Goal: Transaction & Acquisition: Purchase product/service

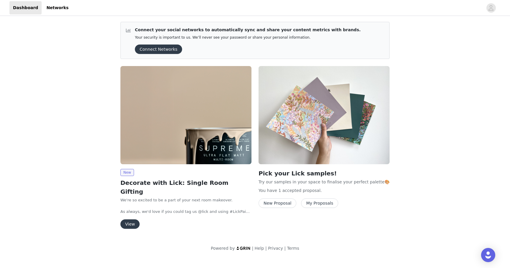
click at [328, 203] on button "My Proposals" at bounding box center [319, 203] width 37 height 9
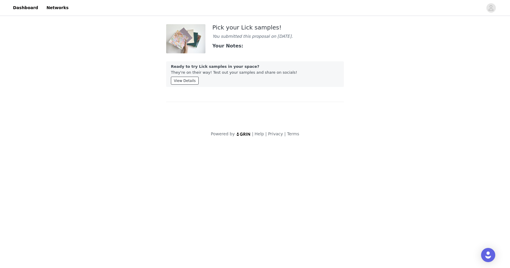
click at [184, 82] on button "View Details" at bounding box center [185, 81] width 28 height 8
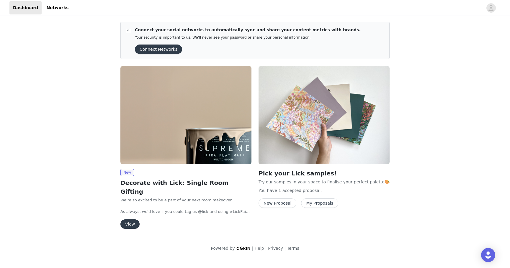
click at [127, 220] on button "View" at bounding box center [129, 224] width 19 height 9
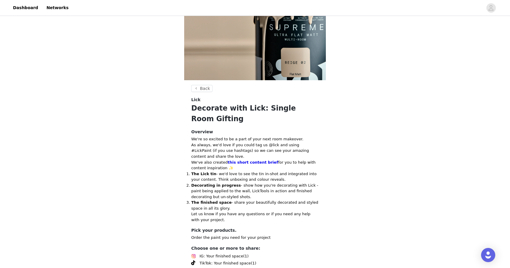
scroll to position [163, 0]
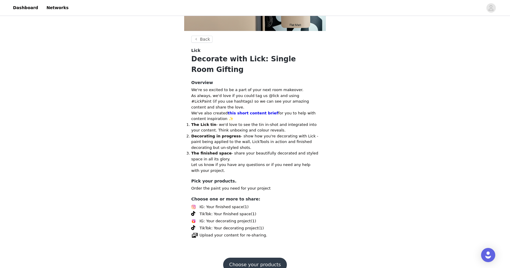
click at [265, 258] on button "Choose your products" at bounding box center [254, 265] width 63 height 14
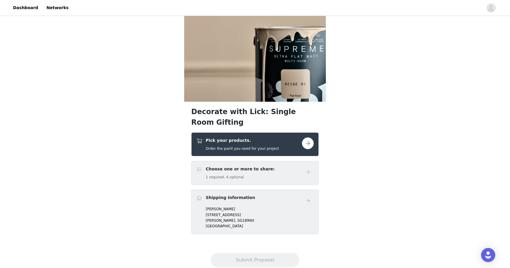
scroll to position [98, 0]
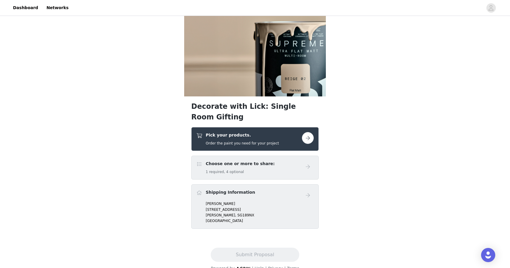
click at [307, 132] on button "button" at bounding box center [308, 138] width 12 height 12
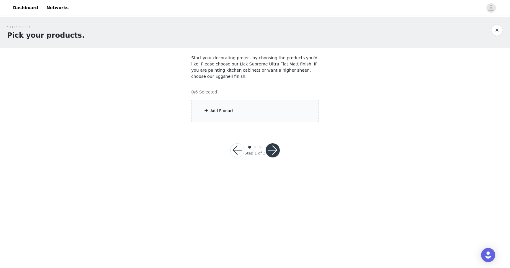
click at [218, 112] on div "Add Product" at bounding box center [221, 111] width 23 height 6
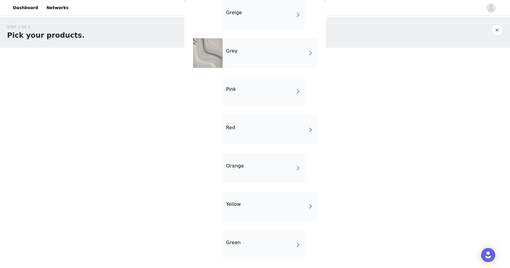
scroll to position [108, 0]
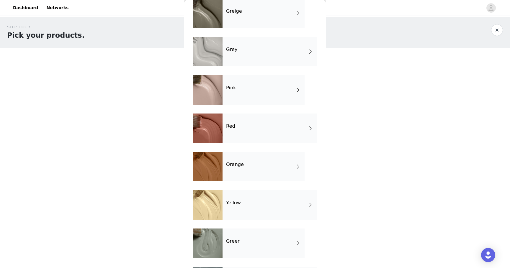
click at [284, 204] on div "Yellow" at bounding box center [269, 205] width 94 height 30
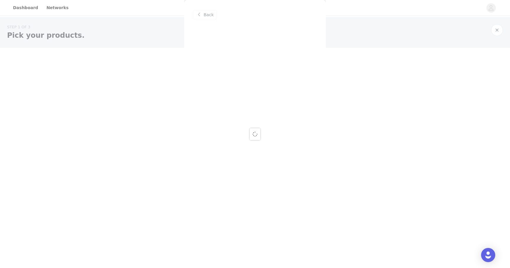
scroll to position [0, 0]
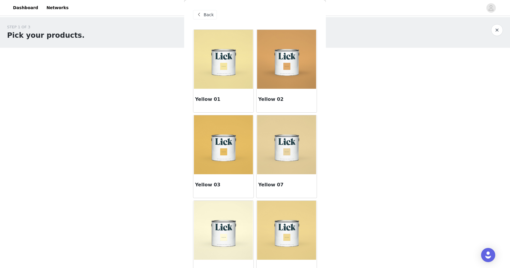
click at [292, 154] on img at bounding box center [286, 144] width 59 height 59
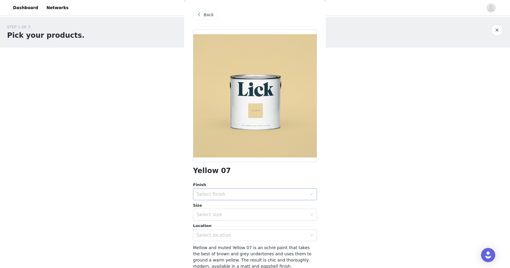
click at [246, 193] on div "Select finish" at bounding box center [252, 194] width 110 height 6
click at [239, 219] on li "Eggshell" at bounding box center [255, 216] width 124 height 9
click at [231, 197] on div "Select finish Eggshell" at bounding box center [253, 194] width 113 height 11
click at [216, 218] on li "Eggshell" at bounding box center [255, 216] width 124 height 9
click at [219, 216] on div "Select size" at bounding box center [252, 215] width 110 height 6
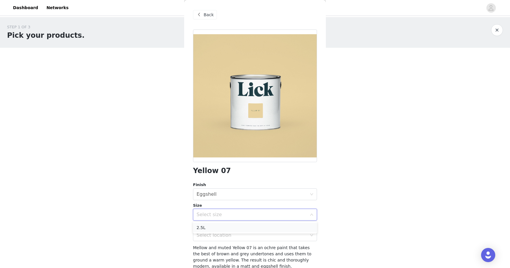
click at [210, 229] on li "2.5L" at bounding box center [255, 227] width 124 height 9
click at [208, 236] on div "Select location" at bounding box center [252, 236] width 110 height 6
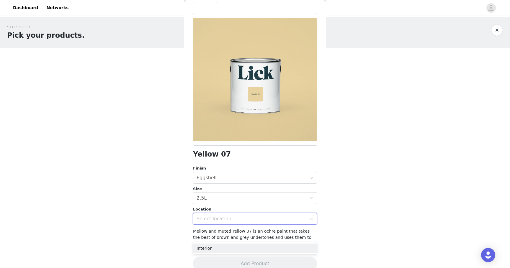
scroll to position [17, 0]
click at [208, 249] on li "Interior" at bounding box center [255, 248] width 124 height 9
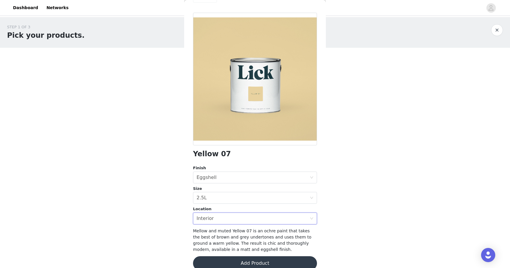
scroll to position [26, 0]
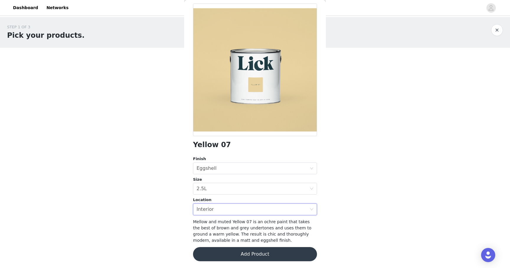
click at [221, 251] on button "Add Product" at bounding box center [255, 254] width 124 height 14
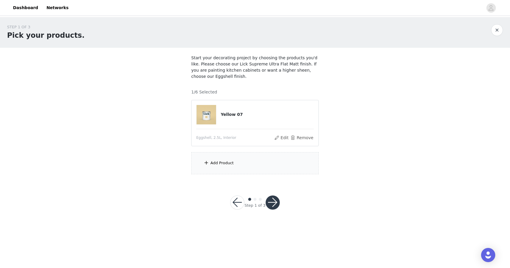
click at [211, 163] on div "Add Product" at bounding box center [221, 163] width 23 height 6
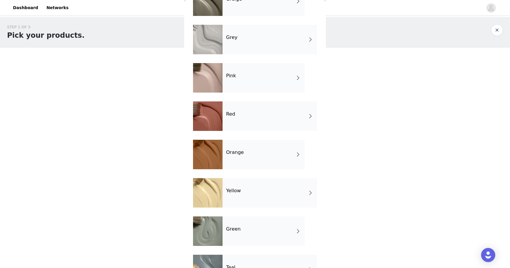
scroll to position [120, 0]
click at [245, 186] on div "Yellow" at bounding box center [269, 193] width 94 height 30
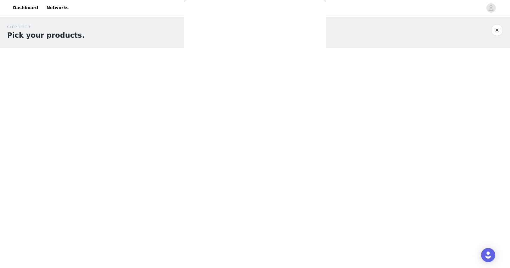
scroll to position [0, 0]
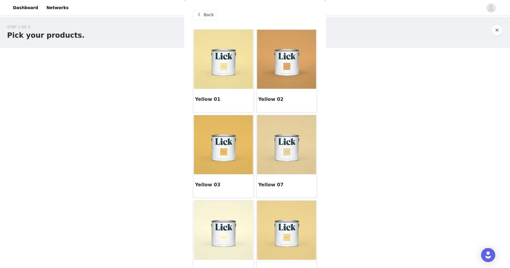
click at [280, 167] on img at bounding box center [286, 144] width 59 height 59
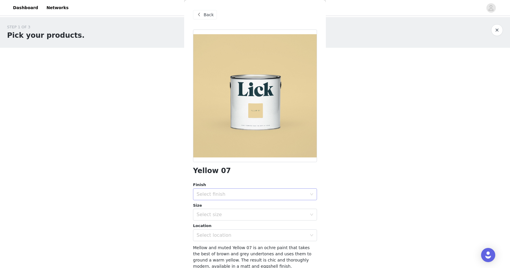
click at [227, 197] on div "Select finish" at bounding box center [252, 194] width 110 height 6
click at [214, 218] on li "Eggshell" at bounding box center [255, 216] width 124 height 9
click at [216, 212] on div "Select size" at bounding box center [253, 214] width 113 height 11
click at [211, 225] on li "2.5L" at bounding box center [255, 227] width 124 height 9
click at [209, 235] on div "Select location" at bounding box center [252, 236] width 110 height 6
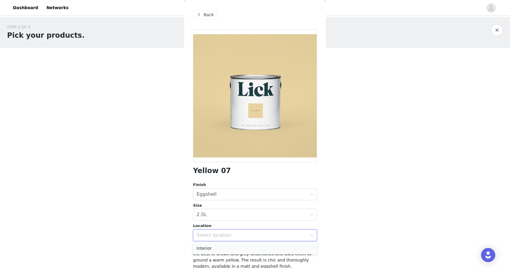
click at [205, 249] on li "Interior" at bounding box center [255, 248] width 124 height 9
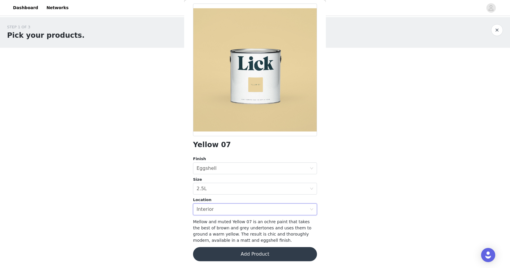
click at [207, 255] on button "Add Product" at bounding box center [255, 254] width 124 height 14
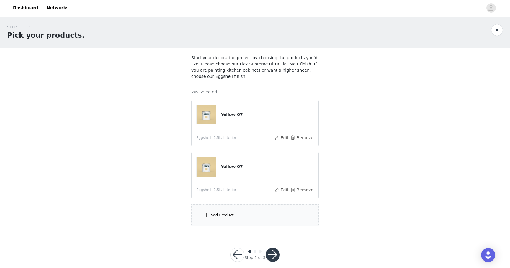
click at [217, 215] on div "Add Product" at bounding box center [221, 215] width 23 height 6
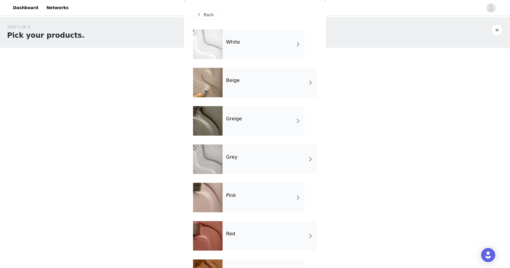
click at [237, 235] on div "Red" at bounding box center [269, 236] width 94 height 30
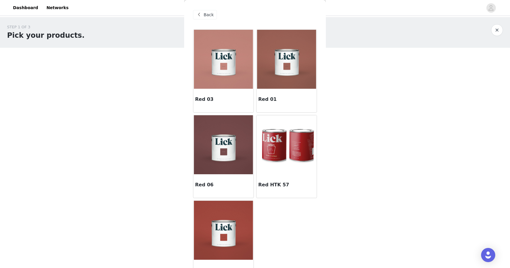
click at [224, 153] on img at bounding box center [223, 144] width 59 height 59
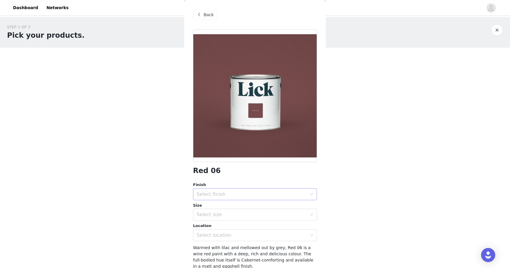
click at [215, 195] on div "Select finish" at bounding box center [252, 194] width 110 height 6
click at [211, 219] on li "Eggshell" at bounding box center [255, 216] width 124 height 9
click at [212, 213] on div "Select size" at bounding box center [252, 215] width 110 height 6
click at [205, 229] on li "2.5L" at bounding box center [255, 227] width 124 height 9
click at [204, 233] on div "Select location" at bounding box center [252, 236] width 110 height 6
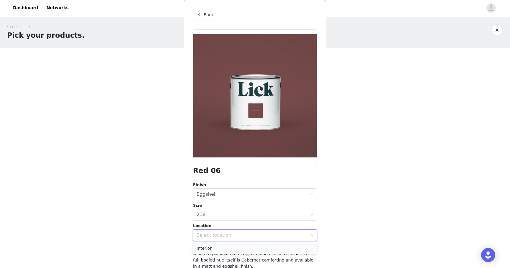
click at [203, 248] on li "Interior" at bounding box center [255, 248] width 124 height 9
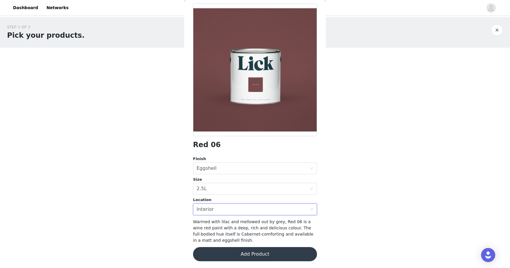
click at [207, 253] on button "Add Product" at bounding box center [255, 254] width 124 height 14
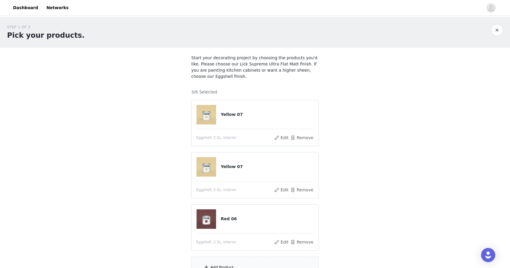
scroll to position [60, 0]
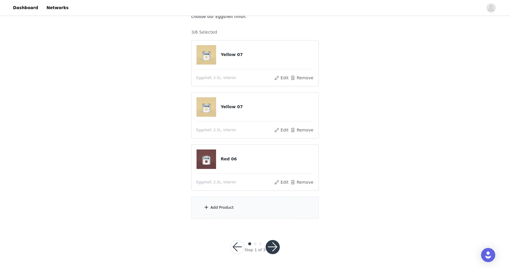
click at [210, 209] on div "Add Product" at bounding box center [221, 208] width 23 height 6
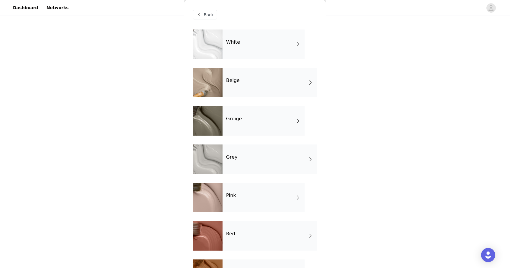
click at [267, 40] on div "White" at bounding box center [263, 45] width 82 height 30
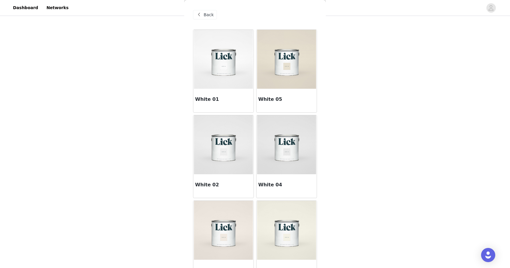
click at [225, 58] on img at bounding box center [223, 59] width 59 height 59
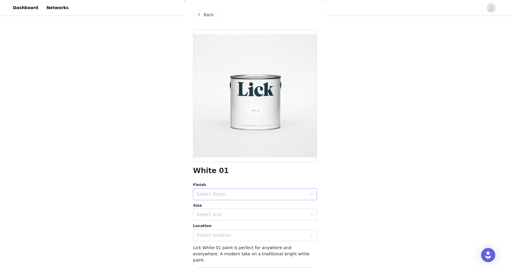
click at [218, 196] on div "Select finish" at bounding box center [252, 194] width 110 height 6
click at [213, 237] on li "Ultra Flat Matt" at bounding box center [255, 235] width 124 height 9
click at [222, 216] on div "Select size" at bounding box center [252, 215] width 110 height 6
click at [218, 226] on li "2.5L" at bounding box center [255, 227] width 124 height 9
click at [215, 237] on div "Select location" at bounding box center [252, 236] width 110 height 6
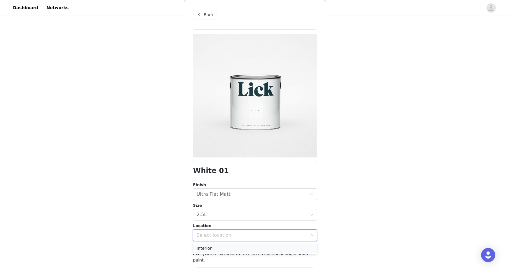
click at [212, 249] on li "Interior" at bounding box center [255, 248] width 124 height 9
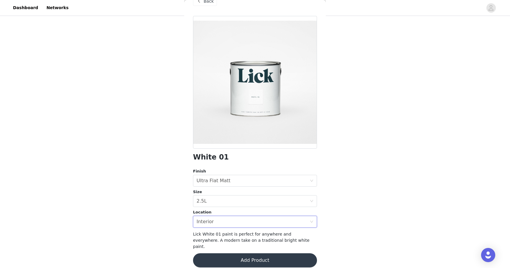
click at [227, 254] on button "Add Product" at bounding box center [255, 260] width 124 height 14
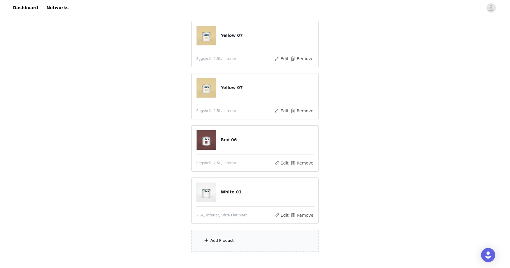
scroll to position [81, 0]
click at [222, 247] on div "Add Product" at bounding box center [254, 239] width 127 height 22
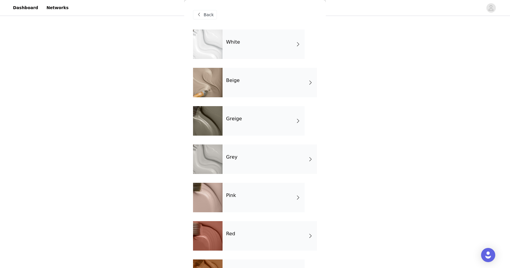
click at [274, 46] on div "White" at bounding box center [263, 45] width 82 height 30
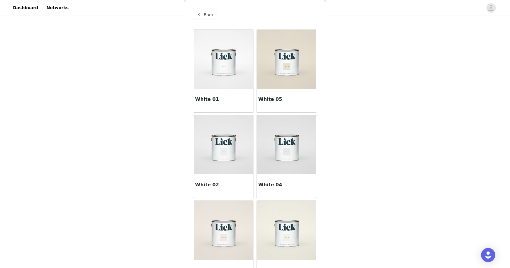
click at [227, 58] on img at bounding box center [223, 59] width 59 height 59
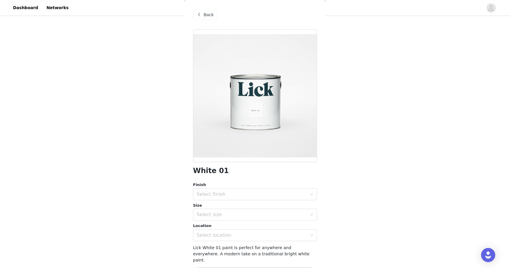
click at [235, 187] on div "Finish" at bounding box center [255, 185] width 124 height 6
click at [234, 191] on div "Select finish" at bounding box center [252, 194] width 110 height 6
click at [222, 235] on li "Ultra Flat Matt" at bounding box center [255, 235] width 124 height 9
click at [224, 215] on div "Select size" at bounding box center [252, 215] width 110 height 6
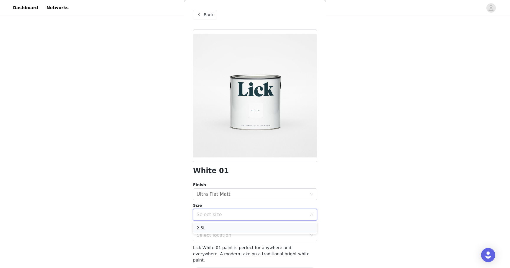
click at [221, 226] on li "2.5L" at bounding box center [255, 227] width 124 height 9
click at [217, 237] on div "Select location" at bounding box center [252, 236] width 110 height 6
click at [217, 245] on span "Lick White 01 paint is perfect for anywhere and everywhere. A modern take on a …" at bounding box center [251, 253] width 117 height 17
click at [217, 238] on div "Select location" at bounding box center [252, 236] width 110 height 6
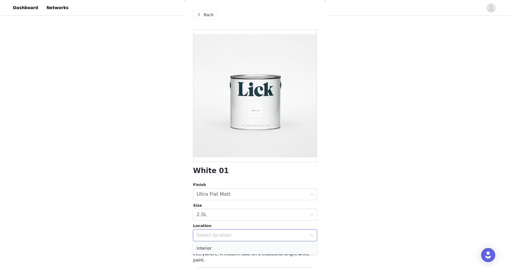
click at [217, 251] on li "Interior" at bounding box center [255, 248] width 124 height 9
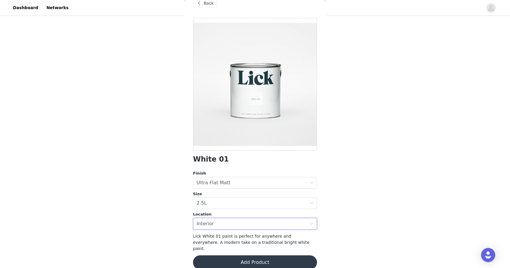
click at [218, 256] on button "Add Product" at bounding box center [255, 263] width 124 height 14
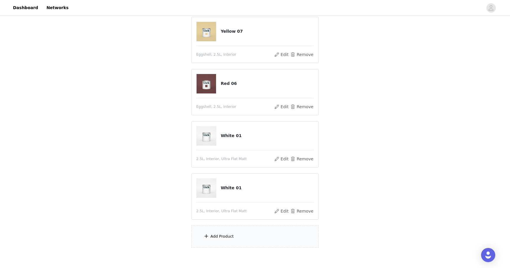
scroll to position [151, 0]
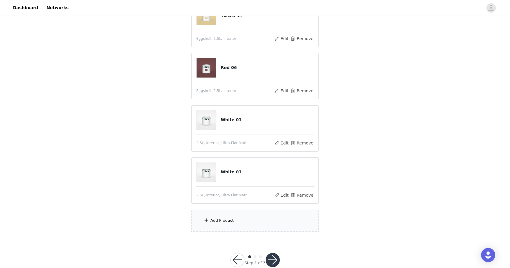
click at [222, 224] on div "Add Product" at bounding box center [254, 221] width 127 height 22
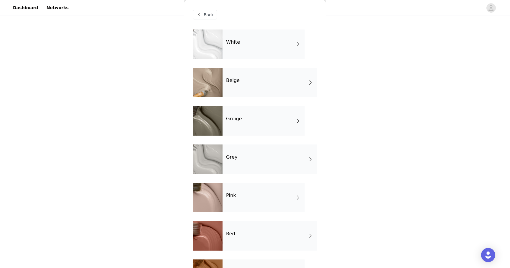
click at [277, 44] on div "White" at bounding box center [263, 45] width 82 height 30
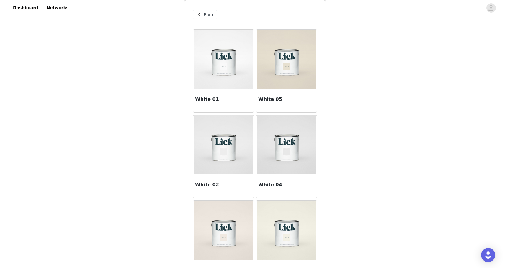
click at [231, 67] on img at bounding box center [223, 59] width 59 height 59
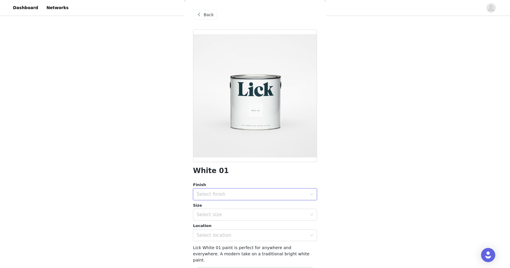
click at [213, 198] on div "Select finish" at bounding box center [253, 194] width 113 height 11
click at [211, 232] on li "Ultra Flat Matt" at bounding box center [255, 235] width 124 height 9
click at [216, 215] on div "Select size" at bounding box center [252, 215] width 110 height 6
click at [213, 228] on li "2.5L" at bounding box center [255, 227] width 124 height 9
click at [212, 235] on div "Select location" at bounding box center [252, 236] width 110 height 6
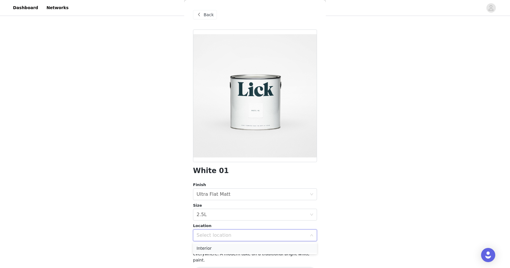
click at [211, 248] on li "Interior" at bounding box center [255, 248] width 124 height 9
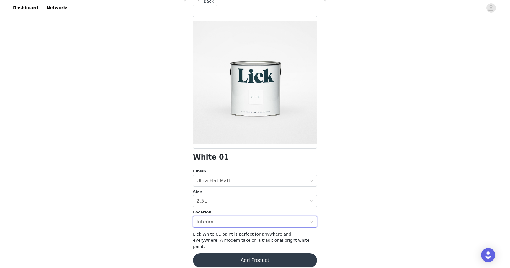
click at [222, 253] on button "Add Product" at bounding box center [255, 260] width 124 height 14
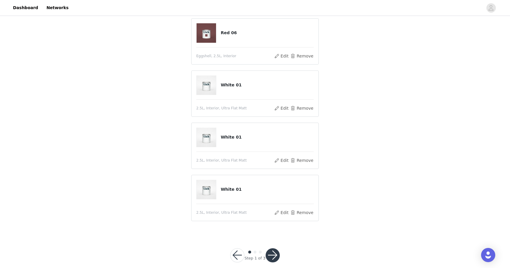
scroll to position [179, 0]
